Goal: Transaction & Acquisition: Subscribe to service/newsletter

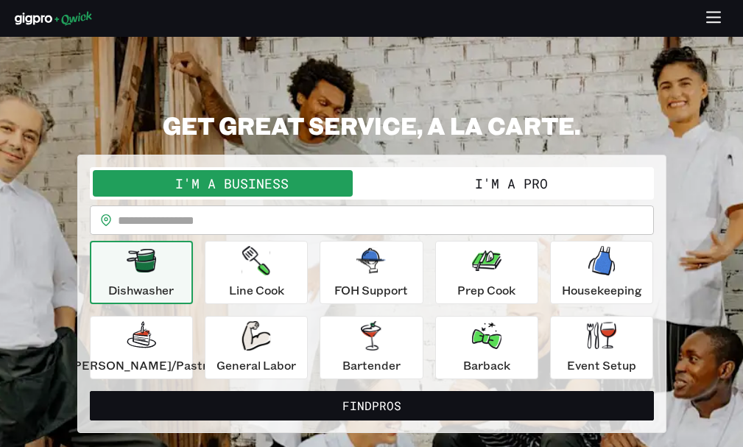
click at [711, 12] on icon "button" at bounding box center [713, 12] width 13 height 0
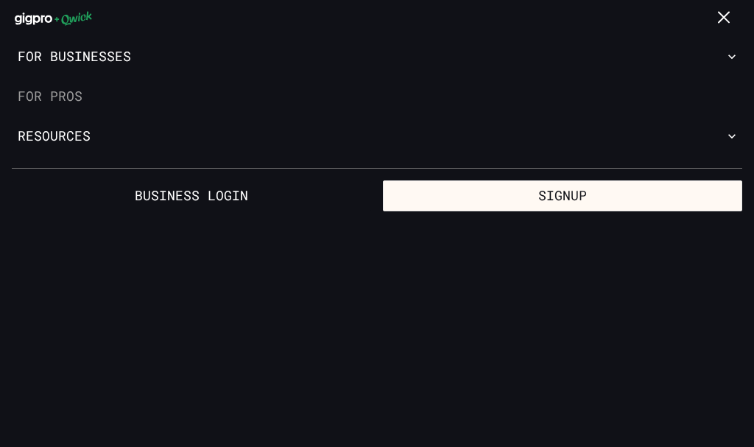
click at [33, 93] on link "For Pros" at bounding box center [377, 97] width 754 height 40
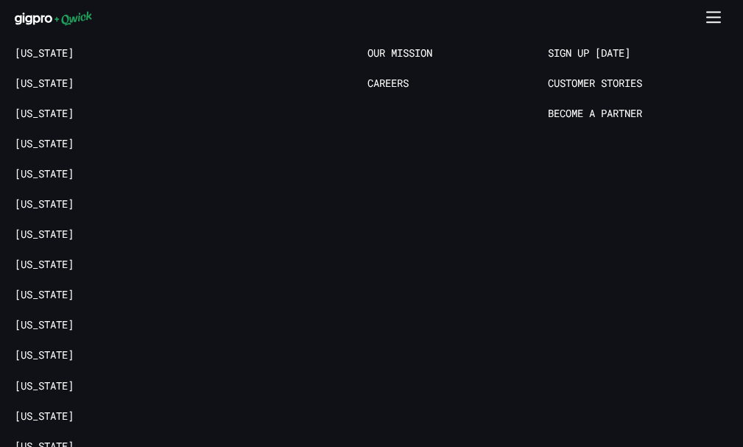
scroll to position [2475, 0]
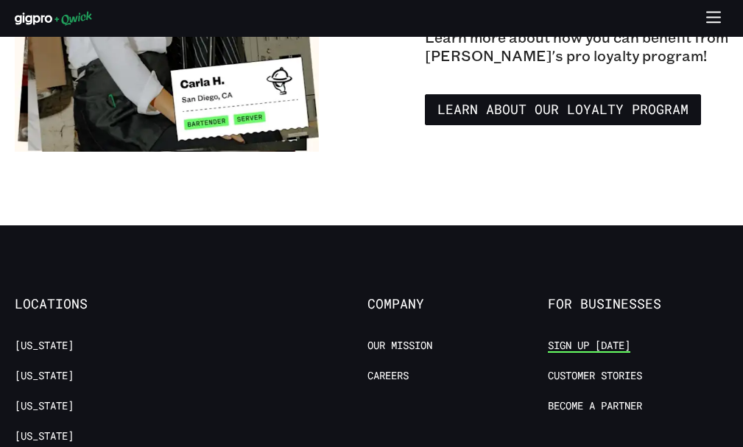
click at [586, 347] on link "Sign up [DATE]" at bounding box center [589, 346] width 83 height 14
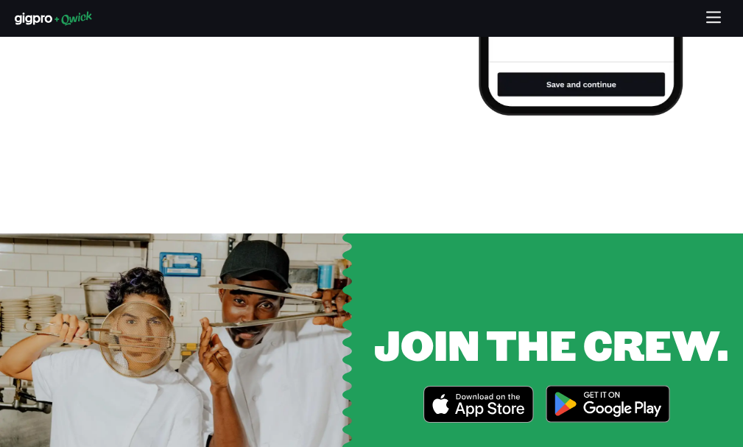
scroll to position [1591, 0]
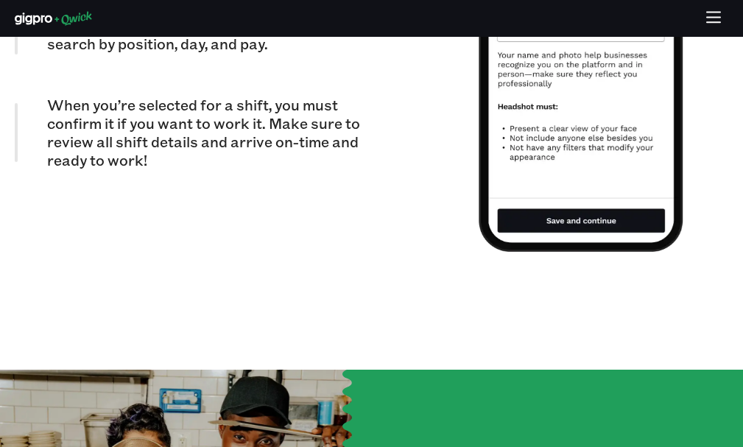
click at [709, 21] on icon "button" at bounding box center [714, 18] width 17 height 17
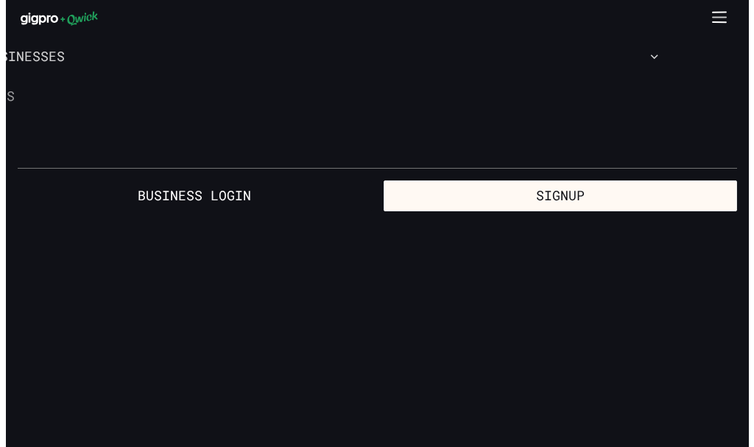
scroll to position [0, 0]
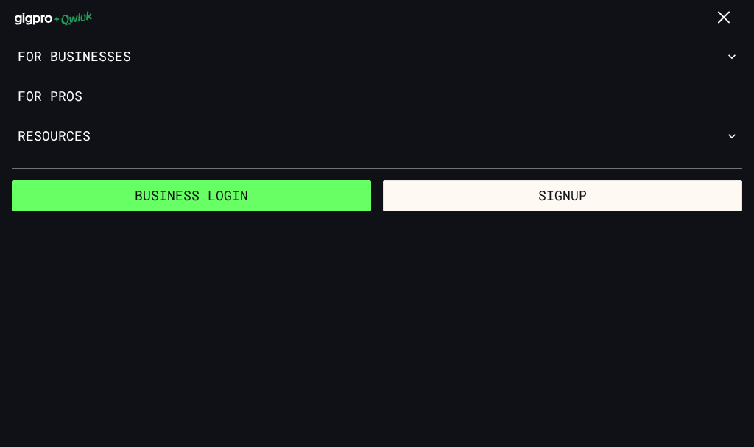
click at [248, 192] on link "Business Login" at bounding box center [191, 195] width 359 height 31
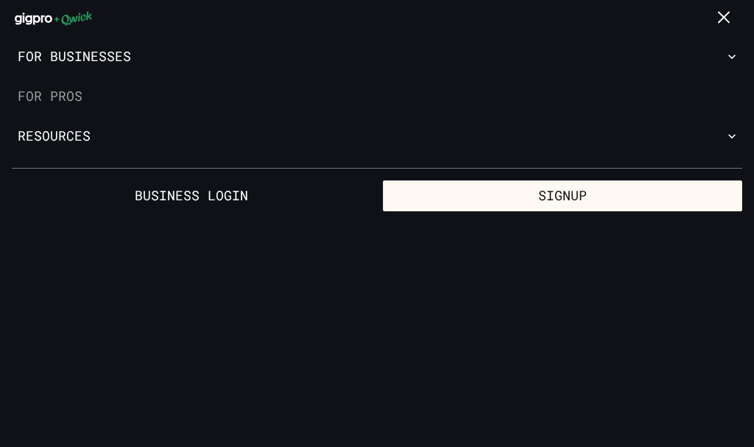
click at [81, 97] on link "For Pros" at bounding box center [377, 97] width 754 height 40
click at [60, 94] on link "For Pros" at bounding box center [377, 97] width 754 height 40
click at [64, 99] on link "For Pros" at bounding box center [377, 97] width 754 height 40
click at [722, 15] on icon "button" at bounding box center [724, 17] width 10 height 10
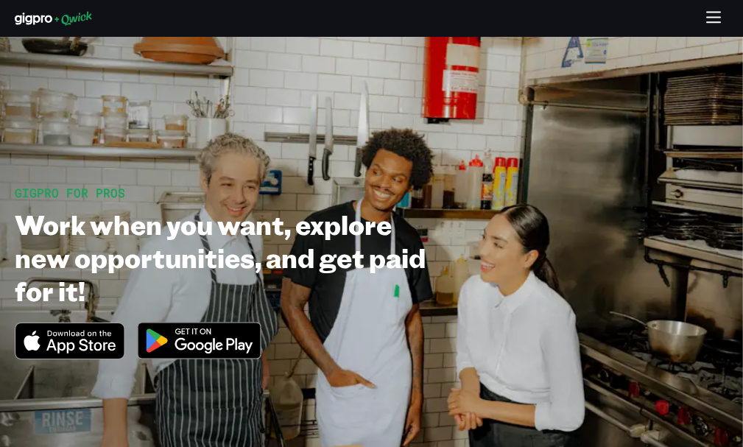
click at [704, 13] on button "button" at bounding box center [714, 18] width 29 height 29
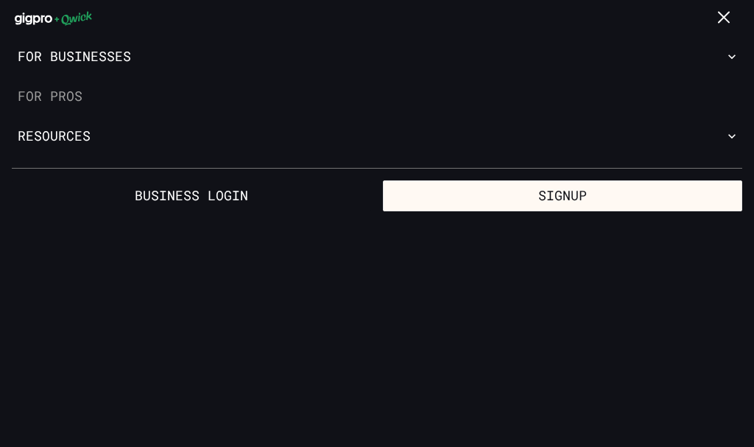
click at [53, 92] on link "For Pros" at bounding box center [377, 97] width 754 height 40
click at [54, 92] on link "For Pros" at bounding box center [377, 97] width 754 height 40
